Goal: Transaction & Acquisition: Purchase product/service

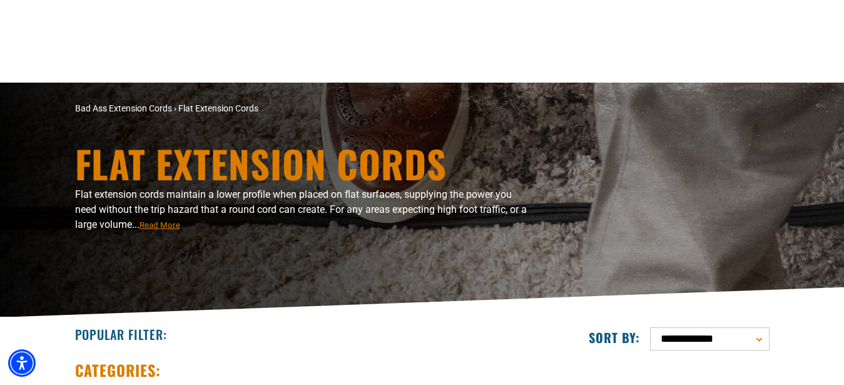
scroll to position [255, 0]
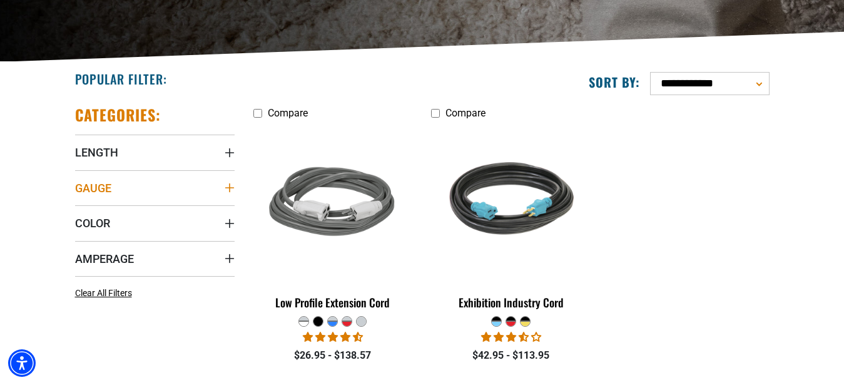
click at [228, 181] on summary "Gauge" at bounding box center [154, 187] width 159 height 35
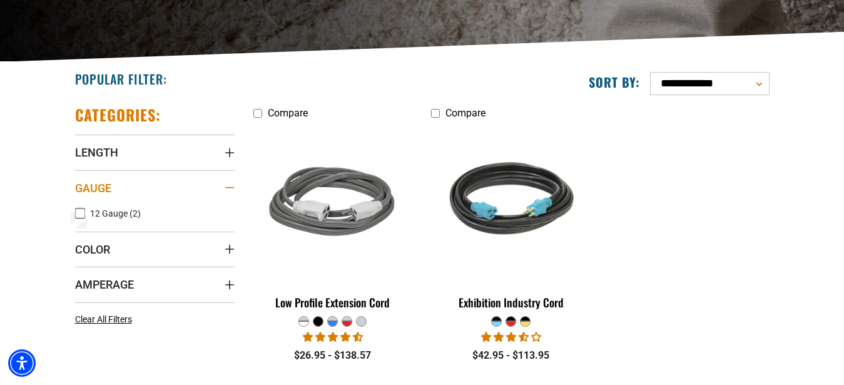
click at [231, 184] on div "Gauge" at bounding box center [229, 188] width 10 height 10
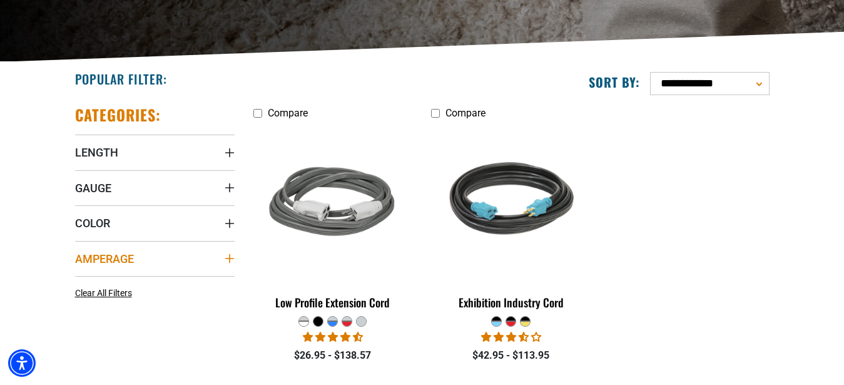
click at [221, 246] on summary "Amperage" at bounding box center [154, 258] width 159 height 35
click at [224, 153] on summary "Length" at bounding box center [154, 151] width 159 height 35
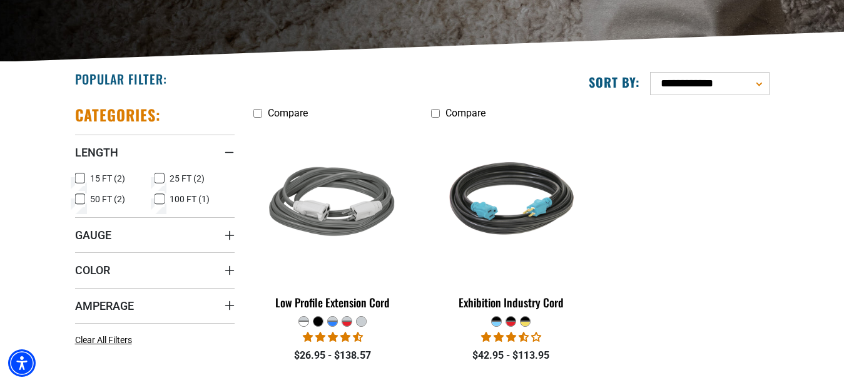
click at [106, 176] on span "15 FT (2)" at bounding box center [107, 178] width 35 height 9
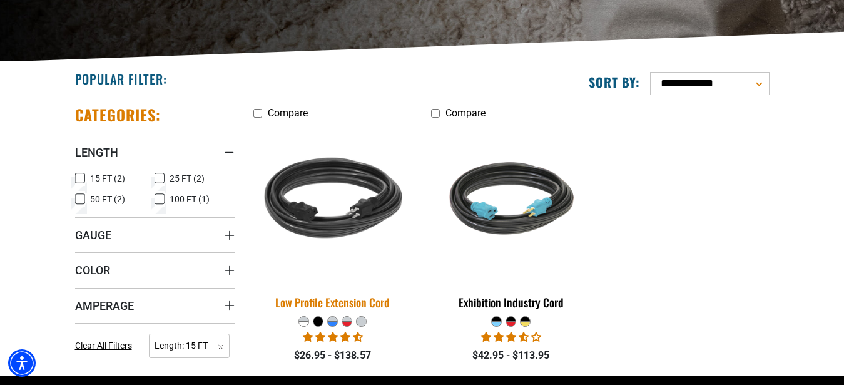
click at [363, 224] on img at bounding box center [332, 203] width 175 height 160
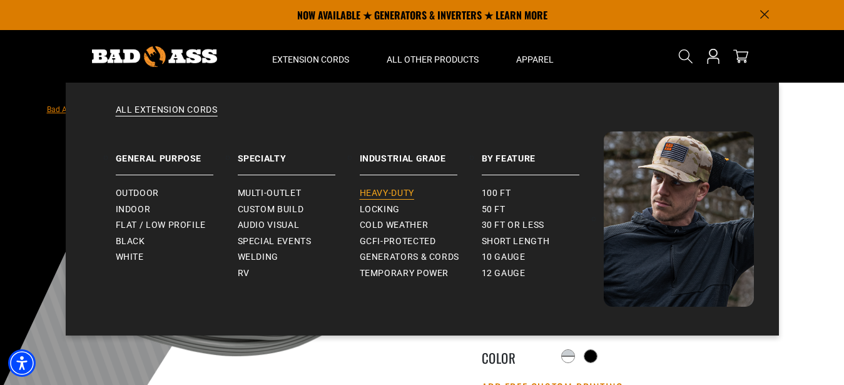
click at [378, 194] on span "Heavy-Duty" at bounding box center [387, 193] width 54 height 11
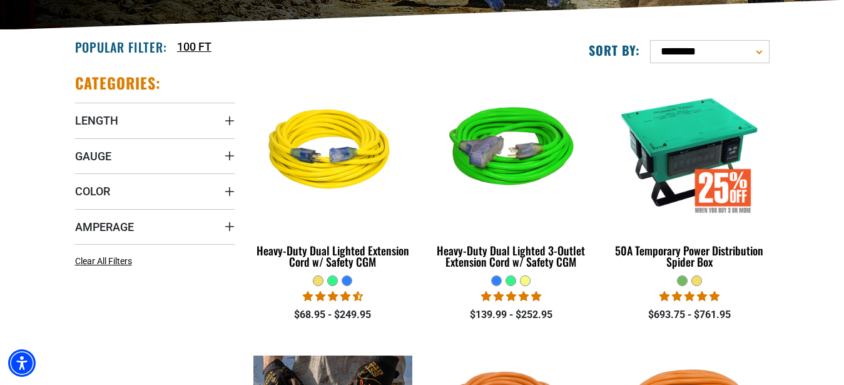
scroll to position [287, 0]
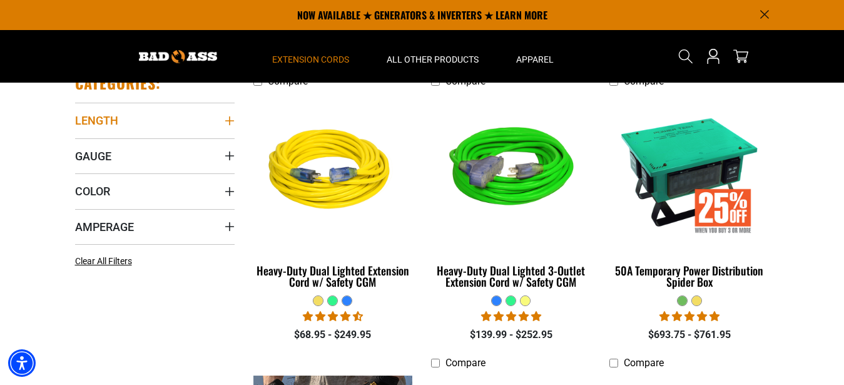
click at [226, 117] on icon "Length" at bounding box center [229, 121] width 10 height 10
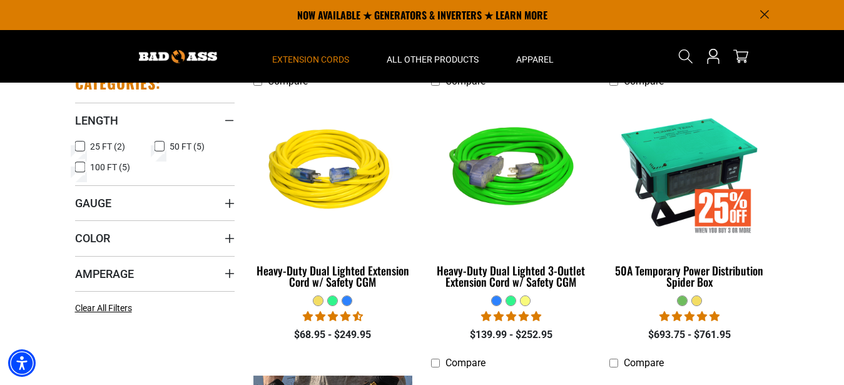
click at [93, 143] on span "25 FT (2)" at bounding box center [107, 146] width 35 height 9
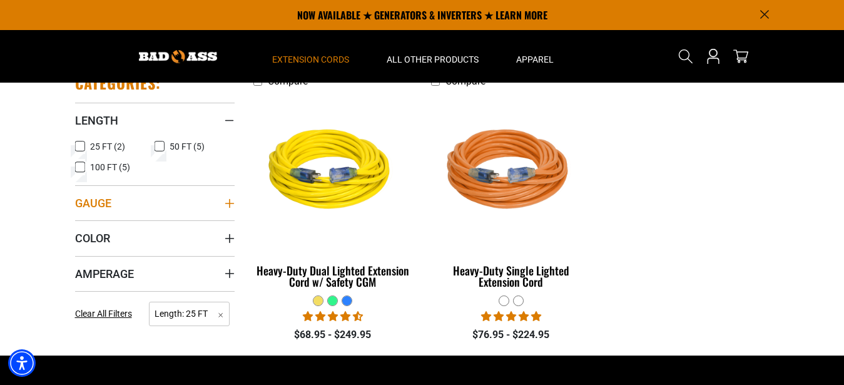
click at [108, 201] on span "Gauge" at bounding box center [93, 203] width 36 height 14
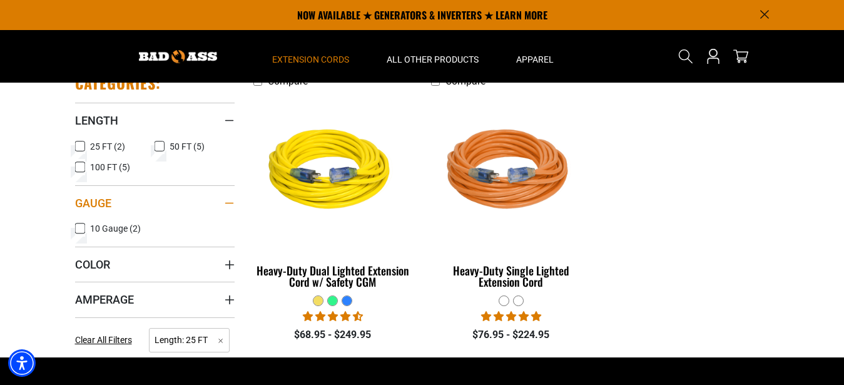
click at [108, 201] on span "Gauge" at bounding box center [93, 203] width 36 height 14
